Goal: Information Seeking & Learning: Learn about a topic

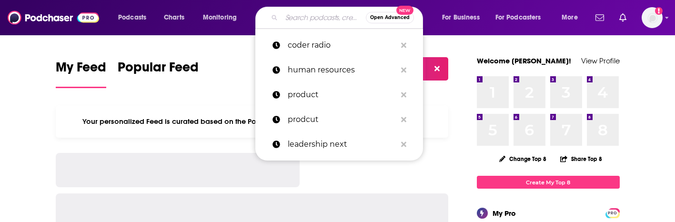
click at [282, 18] on input "Search podcasts, credits, & more..." at bounding box center [324, 17] width 84 height 15
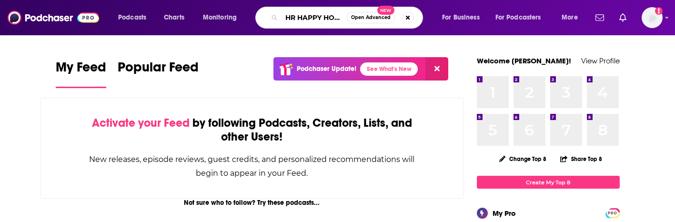
scroll to position [0, 3]
type input "HR HAPPY HOUR"
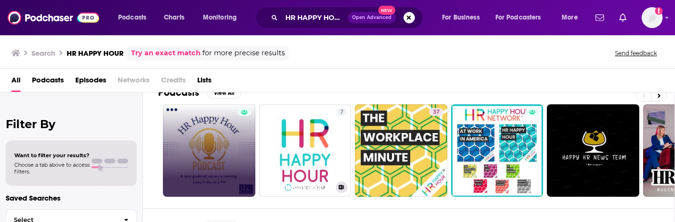
scroll to position [28, 0]
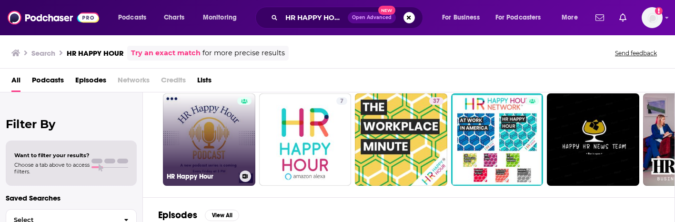
click at [221, 146] on link "HR Happy Hour" at bounding box center [209, 139] width 92 height 92
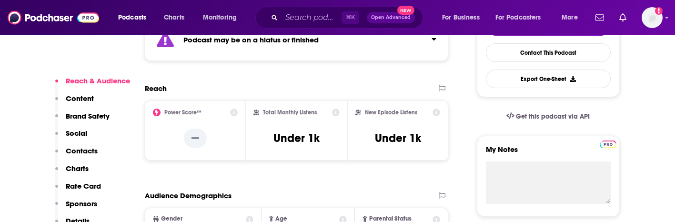
scroll to position [252, 0]
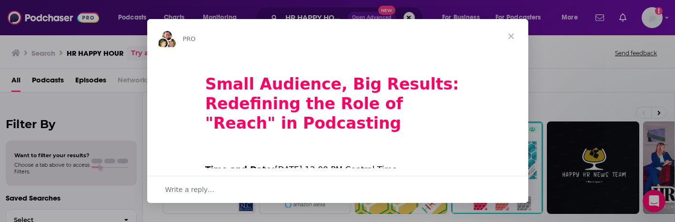
click at [512, 36] on span "Close" at bounding box center [511, 36] width 34 height 34
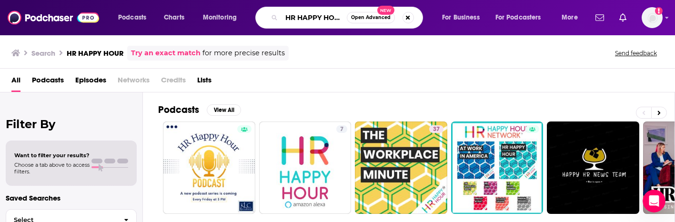
click at [327, 17] on input "HR HAPPY HOUR" at bounding box center [314, 17] width 65 height 15
paste input "Party of One"
type input "HR Party of One"
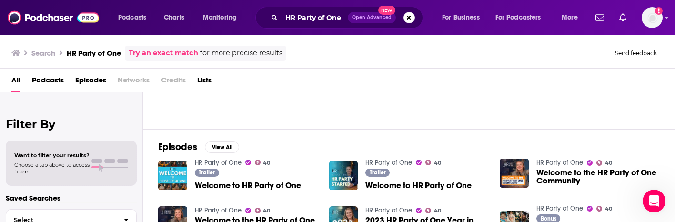
scroll to position [105, 0]
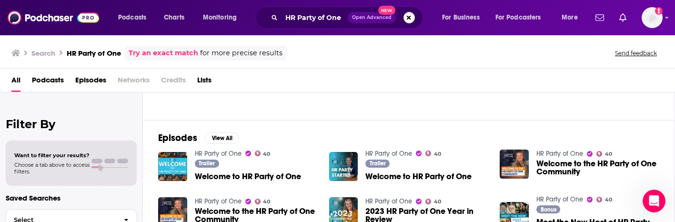
click at [283, 169] on div "Trailer Welcome to HR Party of One" at bounding box center [248, 172] width 106 height 24
click at [283, 171] on div "Trailer Welcome to HR Party of One" at bounding box center [248, 172] width 106 height 24
click at [282, 175] on span "Welcome to HR Party of One" at bounding box center [248, 177] width 106 height 8
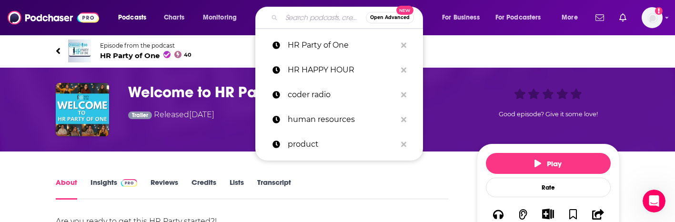
click at [297, 18] on input "Search podcasts, credits, & more..." at bounding box center [324, 17] width 84 height 15
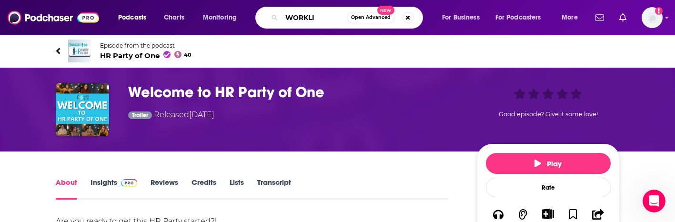
type input "WORKLIF"
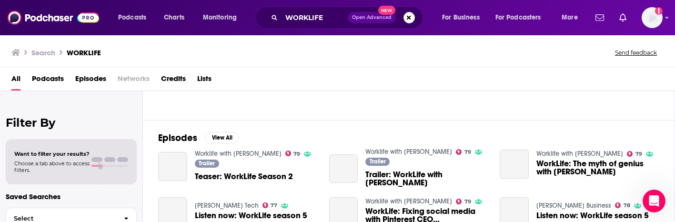
scroll to position [54, 0]
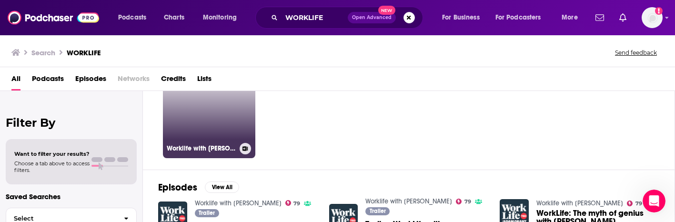
click at [218, 139] on link "79 Worklife with [PERSON_NAME]" at bounding box center [209, 112] width 92 height 92
